Goal: Information Seeking & Learning: Stay updated

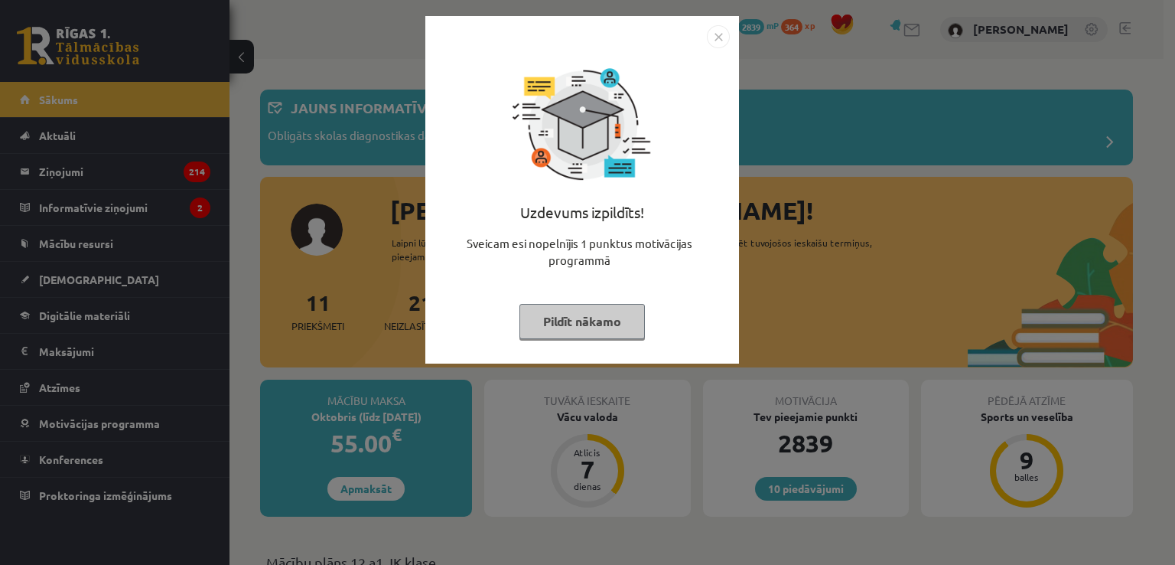
click at [569, 328] on button "Pildīt nākamo" at bounding box center [581, 321] width 125 height 35
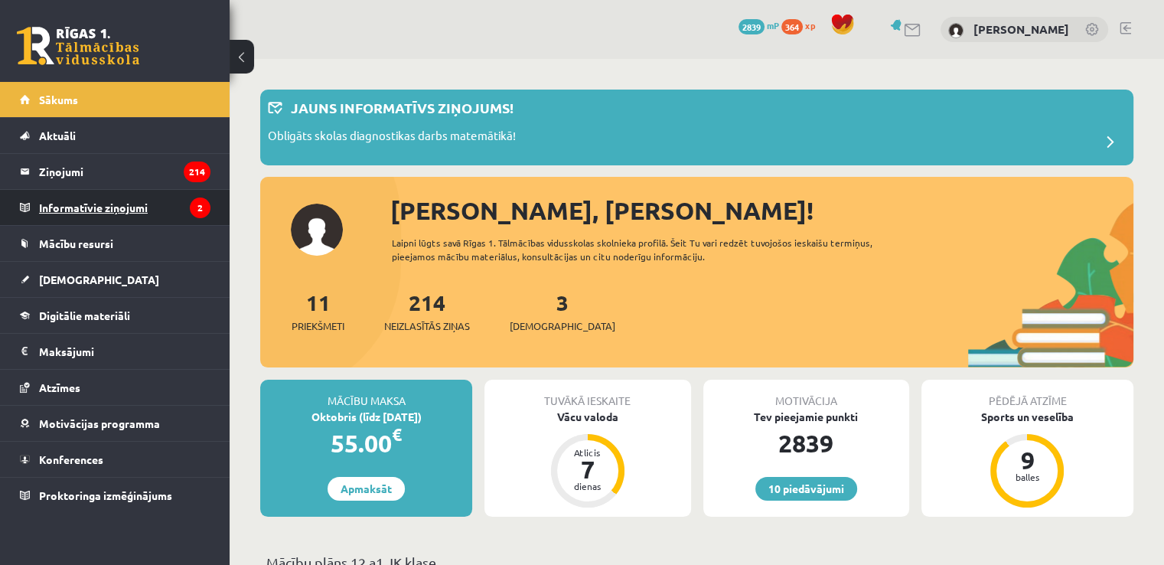
click at [86, 209] on legend "Informatīvie ziņojumi 2" at bounding box center [124, 207] width 171 height 35
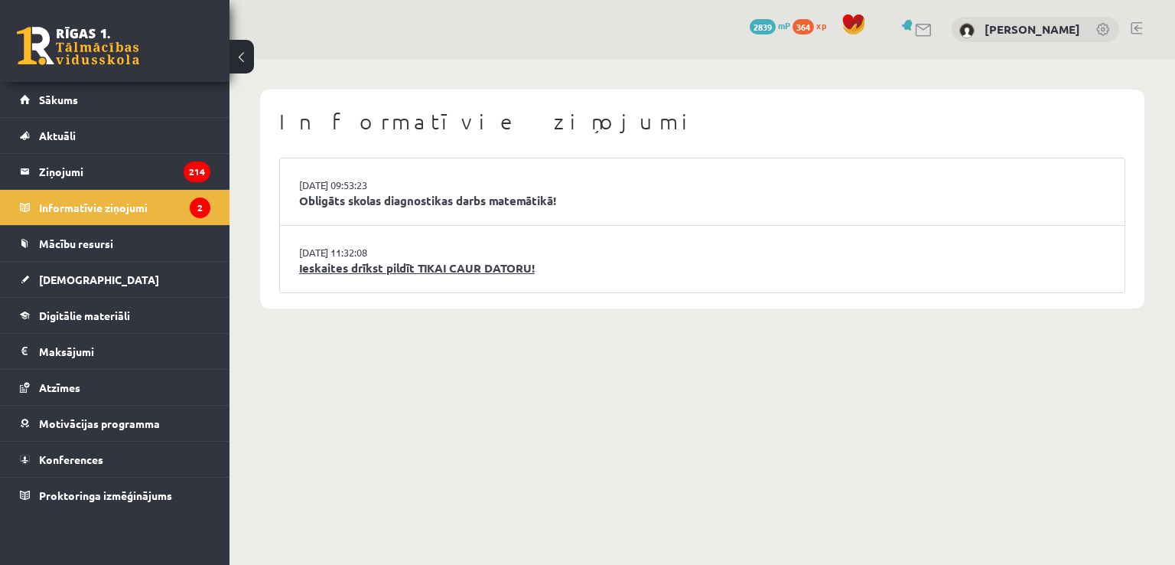
click at [393, 273] on link "Ieskaites drīkst pildīt TIKAI CAUR DATORU!" at bounding box center [702, 268] width 806 height 18
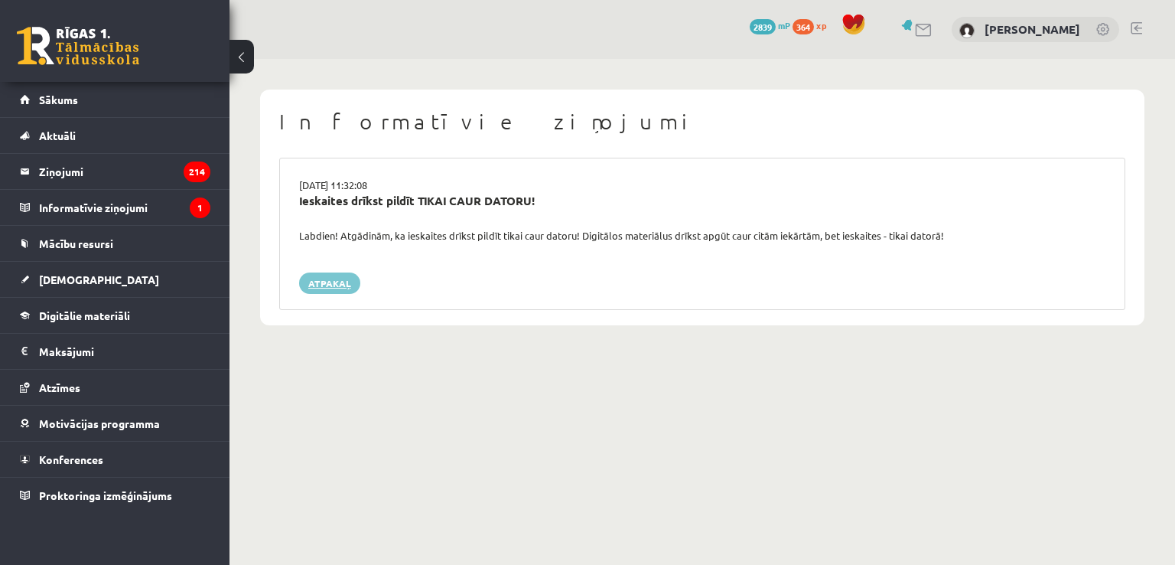
click at [342, 285] on link "Atpakaļ" at bounding box center [329, 282] width 61 height 21
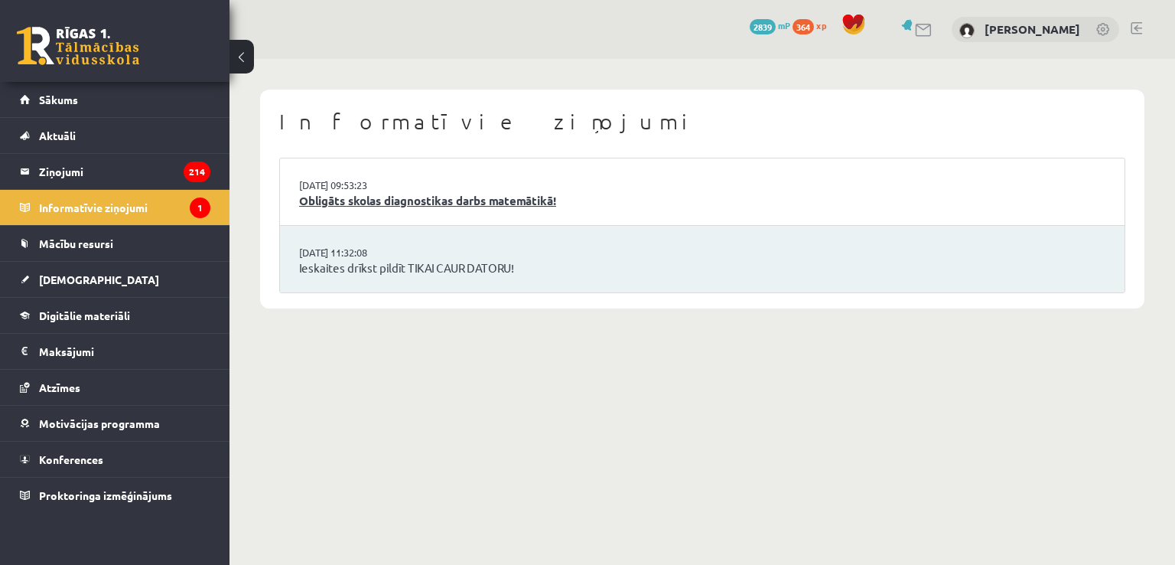
click at [373, 205] on link "Obligāts skolas diagnostikas darbs matemātikā!" at bounding box center [702, 201] width 806 height 18
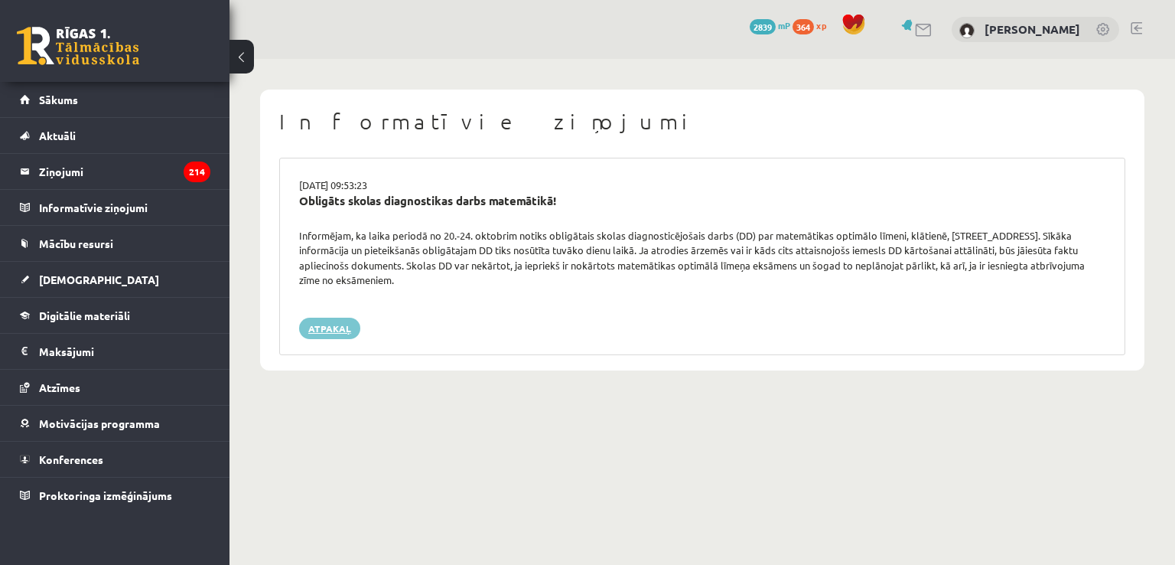
click at [344, 334] on link "Atpakaļ" at bounding box center [329, 327] width 61 height 21
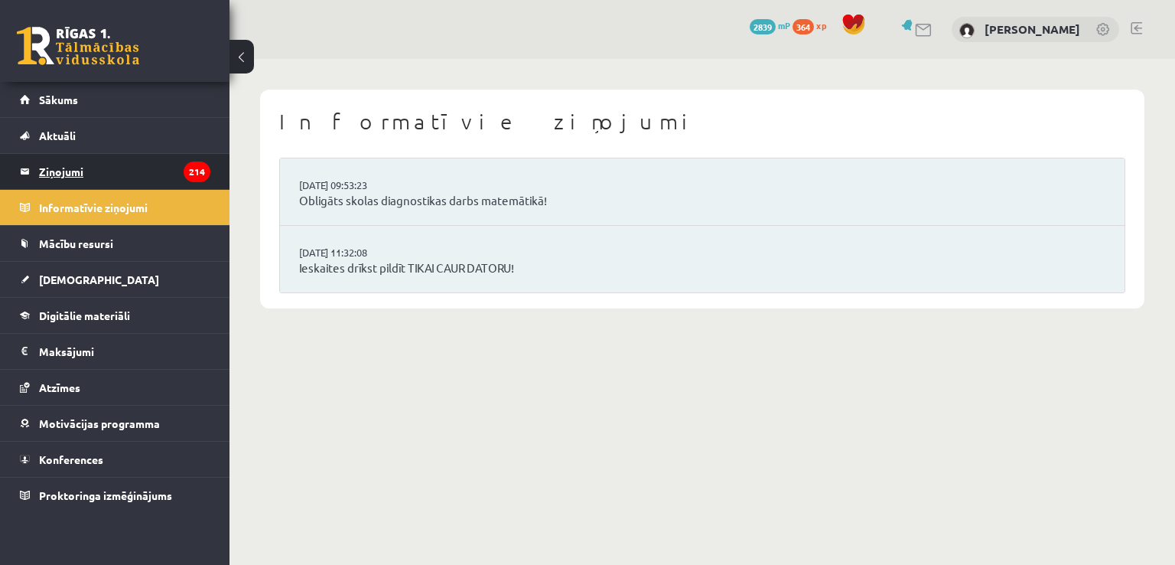
click at [106, 171] on legend "Ziņojumi 214" at bounding box center [124, 171] width 171 height 35
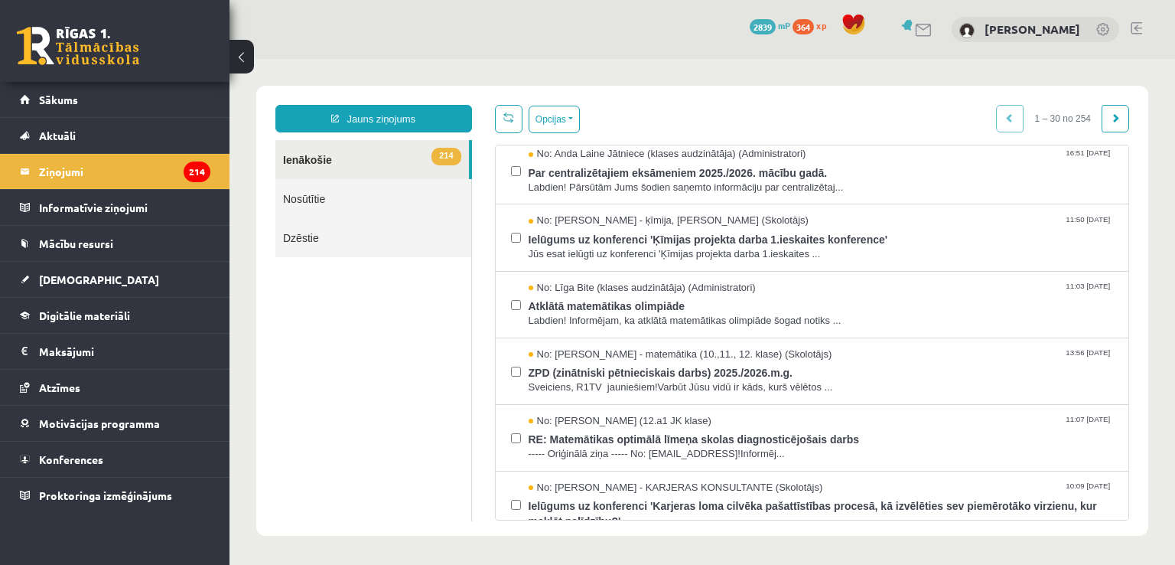
scroll to position [148, 0]
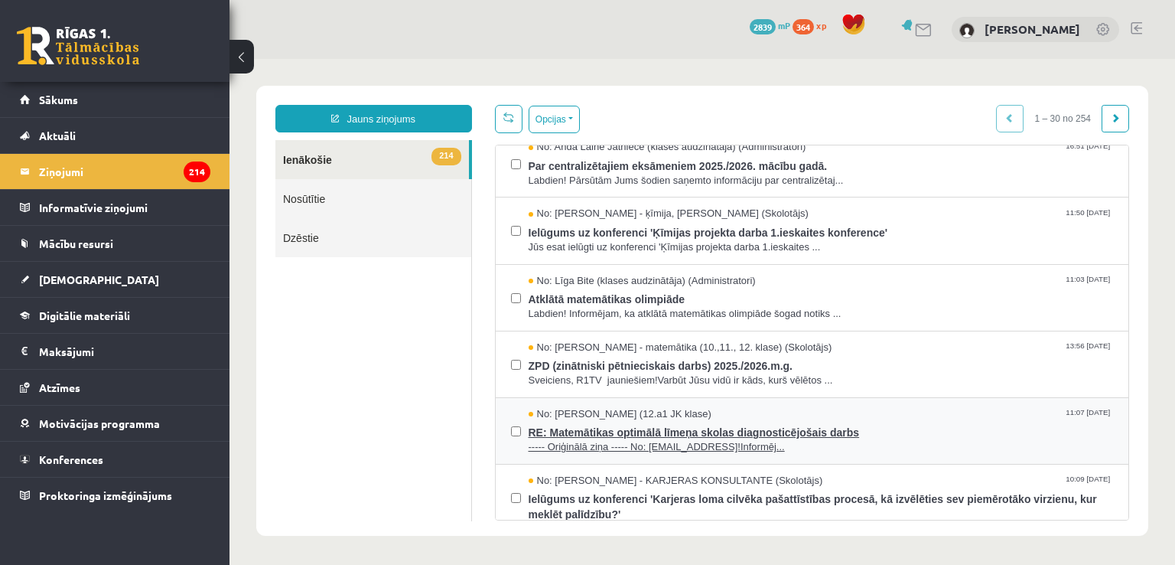
click at [717, 429] on span "RE: Matemātikas optimālā līmeņa skolas diagnosticējošais darbs" at bounding box center [821, 430] width 585 height 19
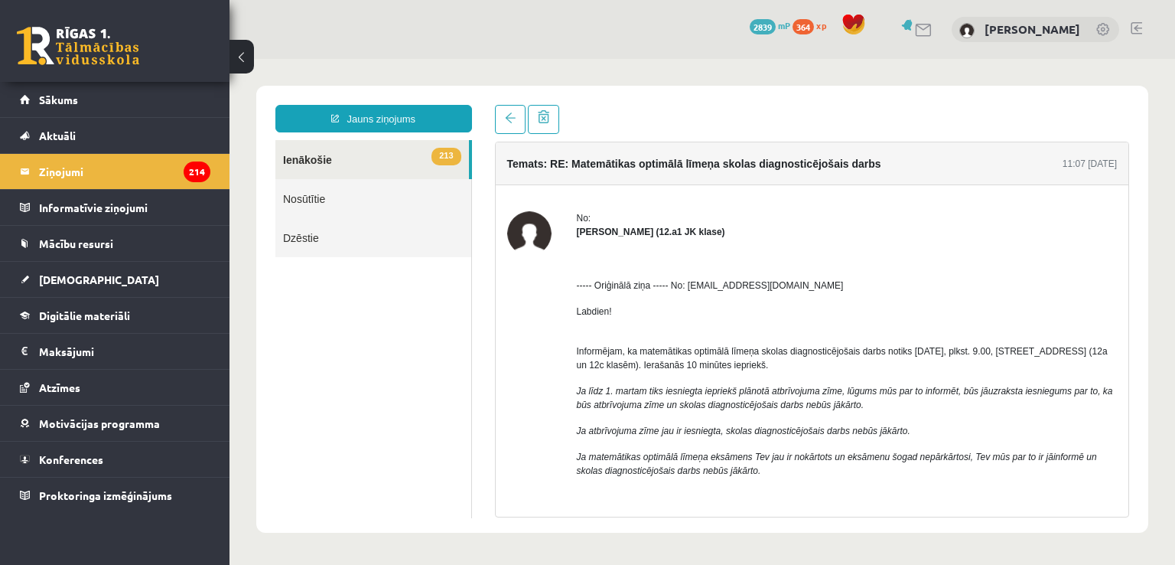
scroll to position [0, 0]
click at [505, 117] on span at bounding box center [510, 117] width 11 height 11
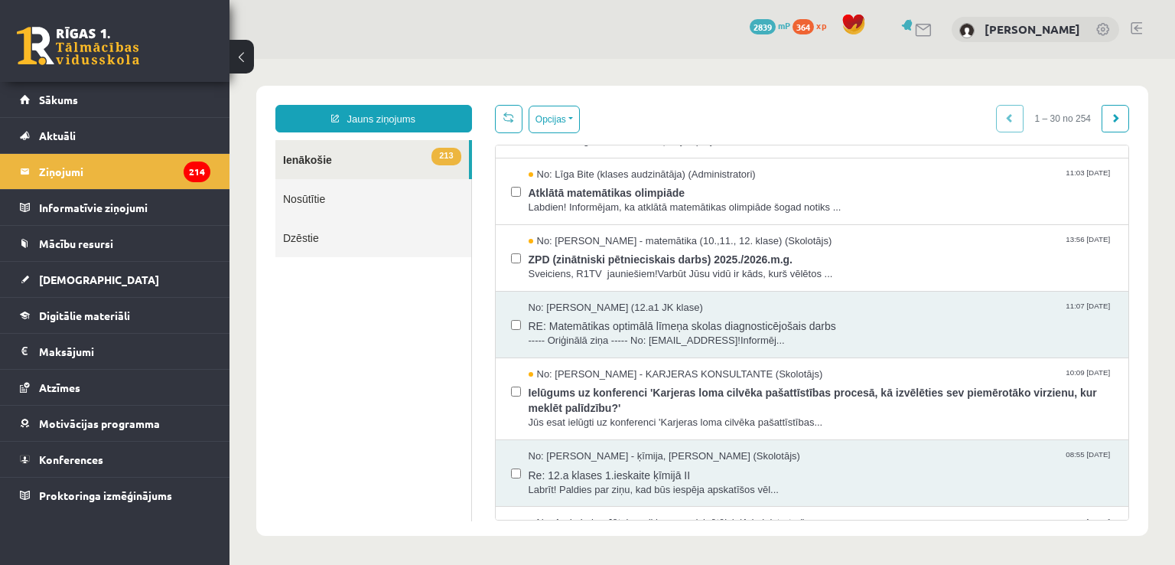
scroll to position [265, 0]
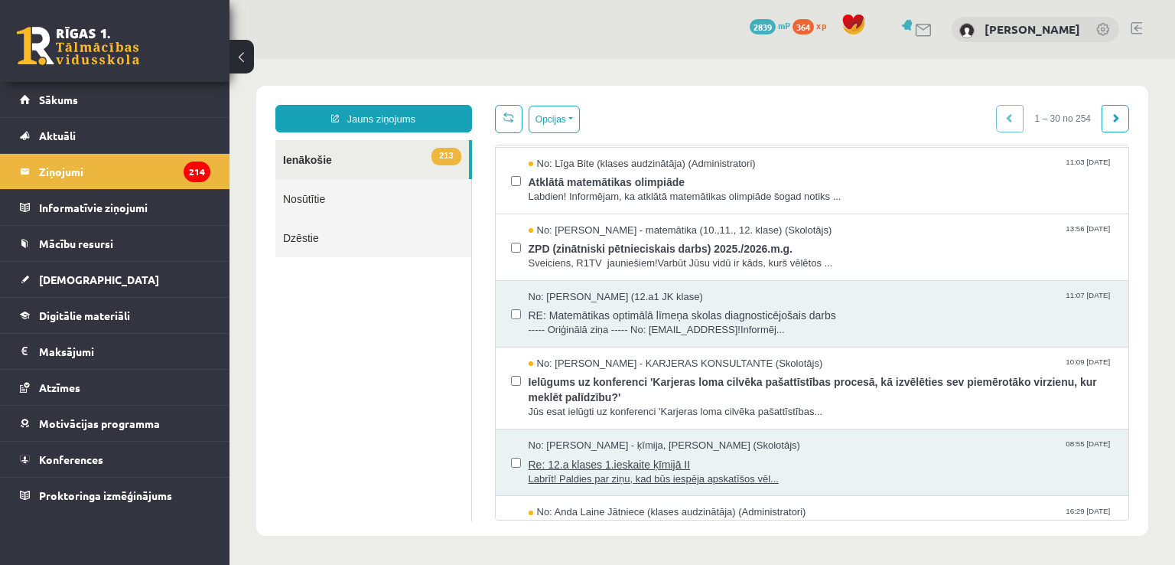
click at [661, 472] on span "Labrīt! Paldies par ziņu, kad būs iespēja apskatīšos vēl..." at bounding box center [821, 479] width 585 height 15
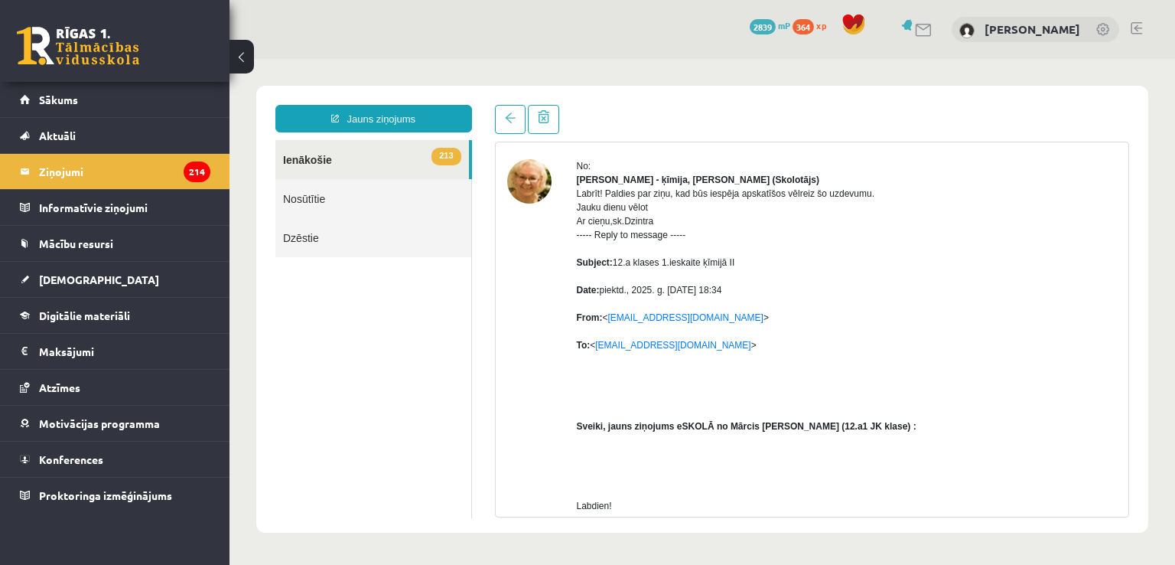
scroll to position [53, 0]
click at [321, 161] on link "213 Ienākošie" at bounding box center [372, 159] width 194 height 39
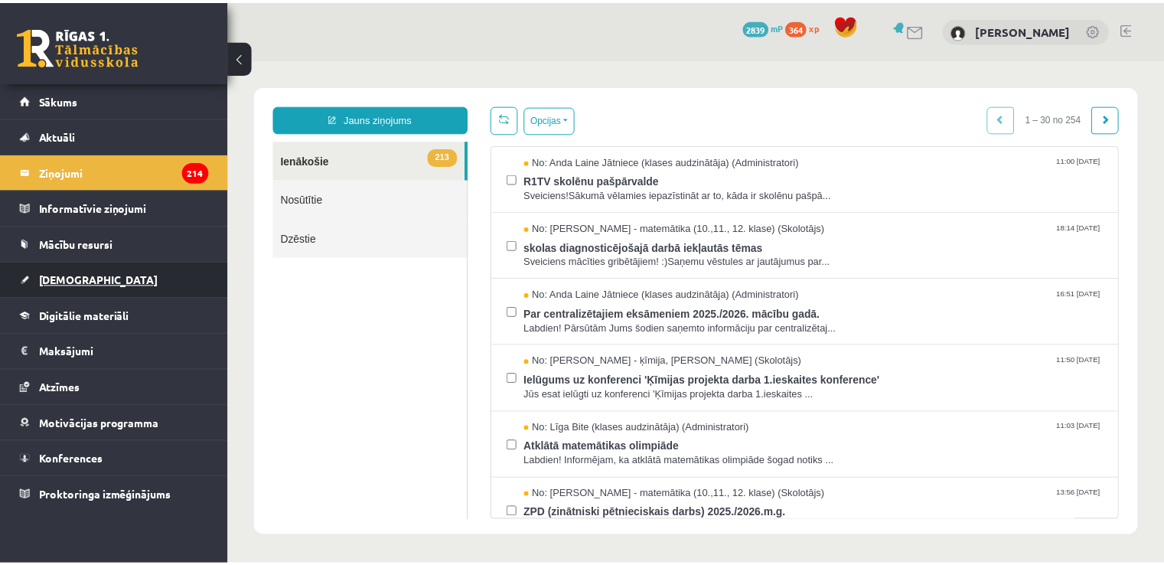
scroll to position [0, 0]
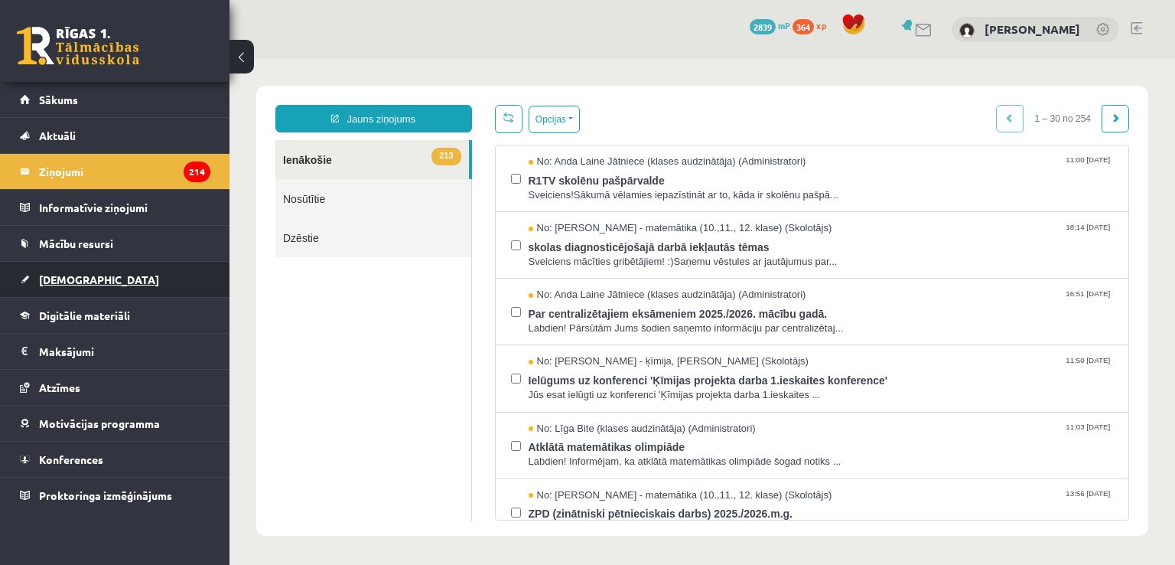
click at [57, 279] on span "[DEMOGRAPHIC_DATA]" at bounding box center [99, 279] width 120 height 14
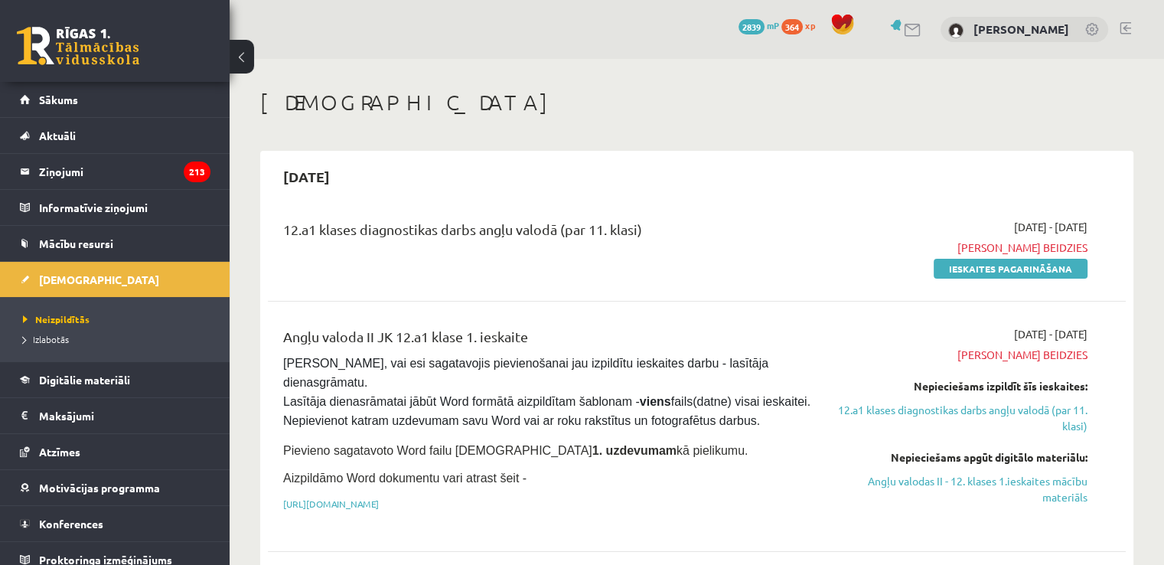
click at [1126, 24] on link at bounding box center [1124, 28] width 11 height 12
